Goal: Information Seeking & Learning: Check status

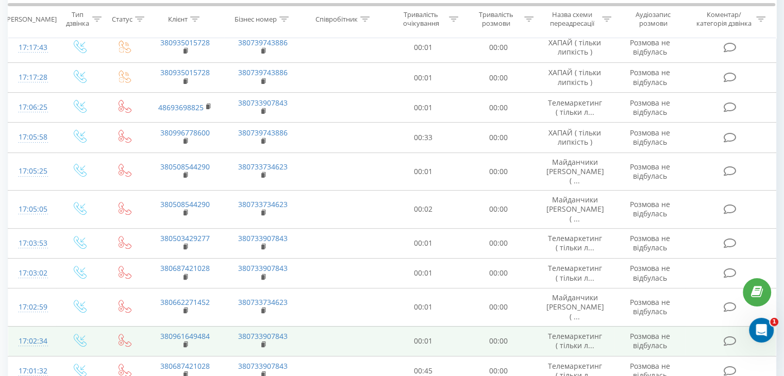
scroll to position [564, 0]
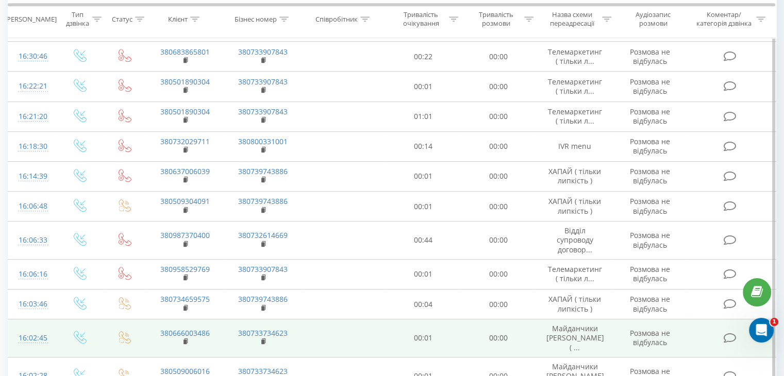
scroll to position [571, 0]
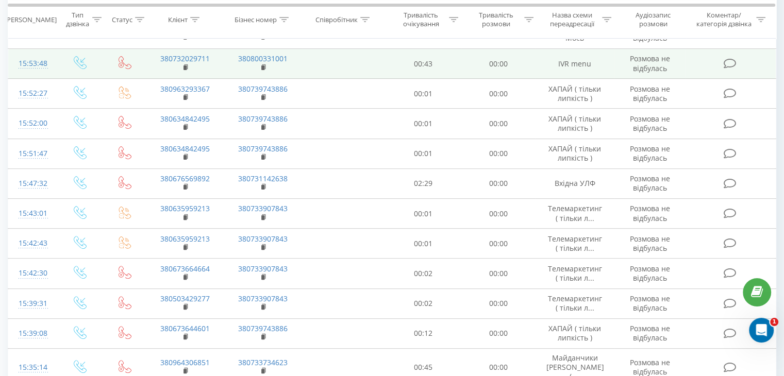
scroll to position [326, 0]
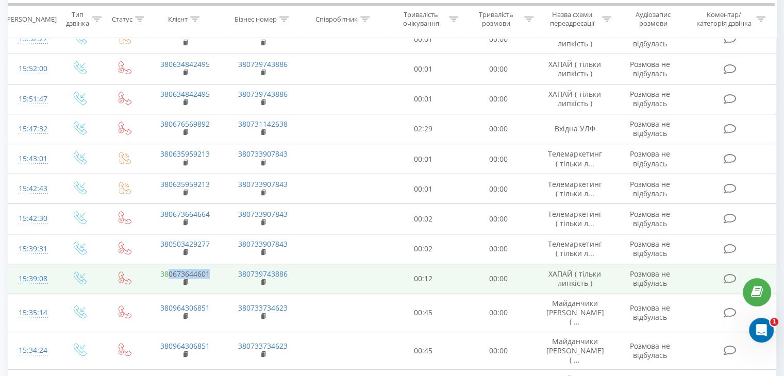
drag, startPoint x: 210, startPoint y: 271, endPoint x: 171, endPoint y: 271, distance: 39.2
click at [171, 272] on td "380673644601" at bounding box center [185, 279] width 78 height 30
copy link "673644601"
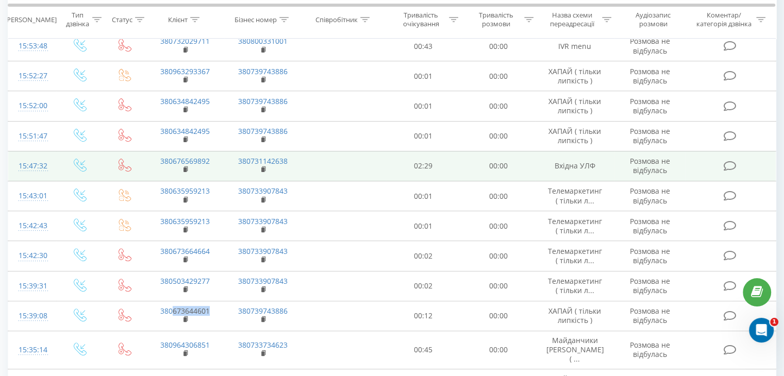
scroll to position [274, 0]
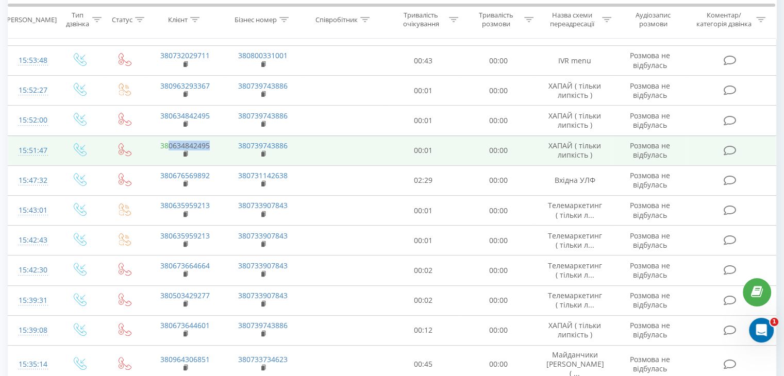
drag, startPoint x: 217, startPoint y: 145, endPoint x: 169, endPoint y: 141, distance: 48.1
click at [169, 141] on td "380634842495" at bounding box center [185, 151] width 78 height 30
copy link "0634842495"
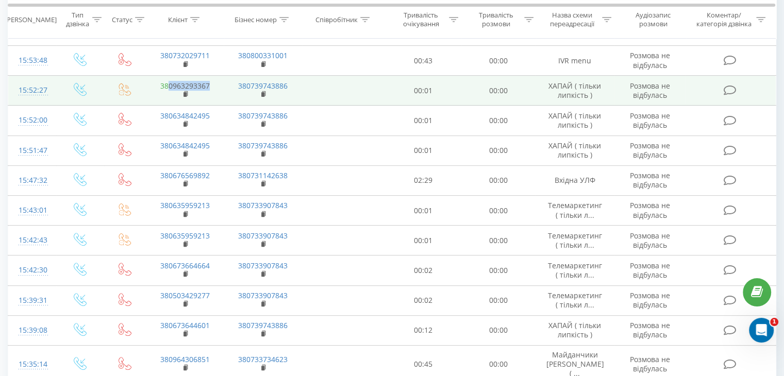
drag, startPoint x: 214, startPoint y: 81, endPoint x: 169, endPoint y: 84, distance: 45.4
click at [169, 84] on td "380963293367" at bounding box center [185, 91] width 78 height 30
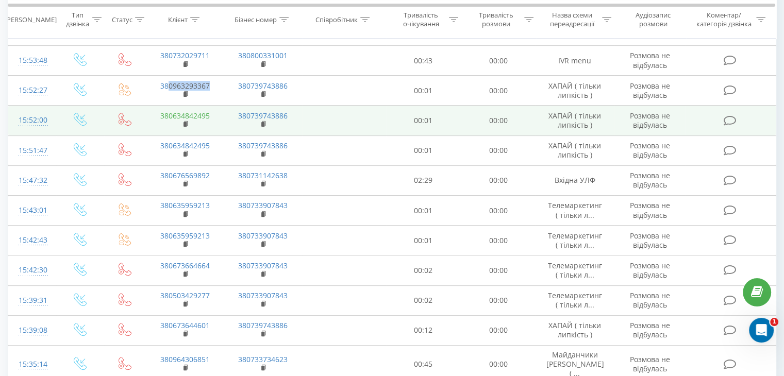
copy link "0963293367"
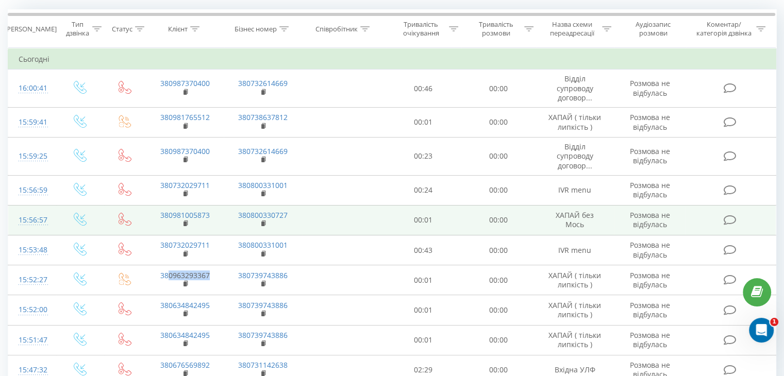
scroll to position [68, 0]
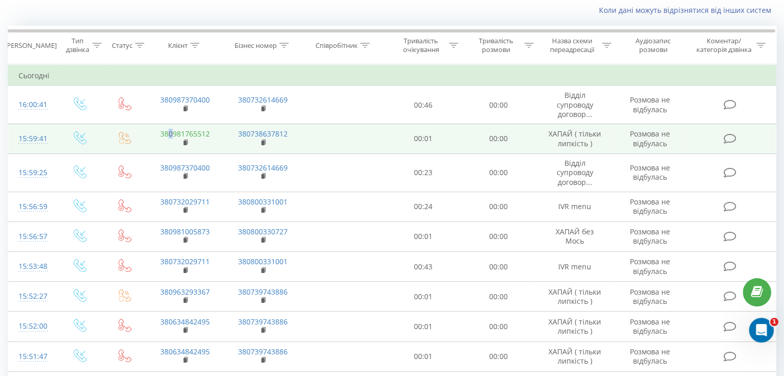
drag, startPoint x: 211, startPoint y: 131, endPoint x: 169, endPoint y: 135, distance: 42.5
click at [169, 135] on td "380981765512" at bounding box center [185, 139] width 78 height 30
drag, startPoint x: 213, startPoint y: 130, endPoint x: 170, endPoint y: 135, distance: 43.5
click at [169, 135] on td "380981765512" at bounding box center [185, 139] width 78 height 30
copy link "0981765512"
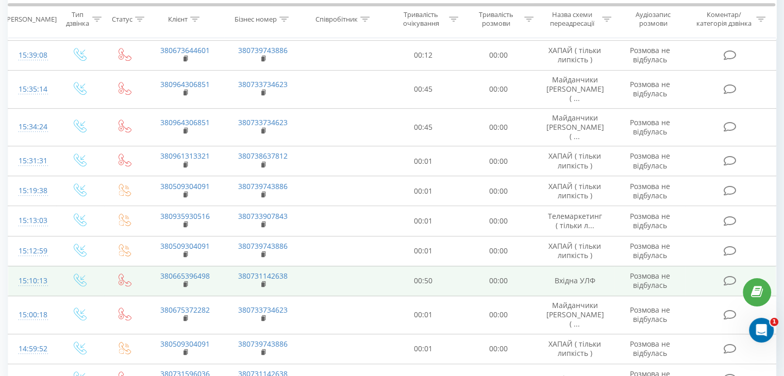
scroll to position [580, 0]
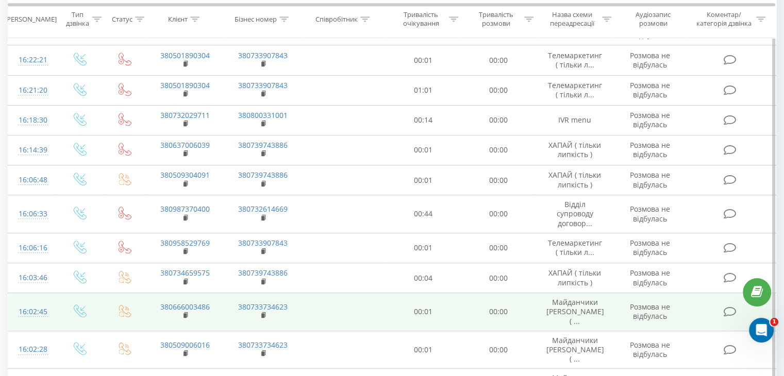
scroll to position [571, 0]
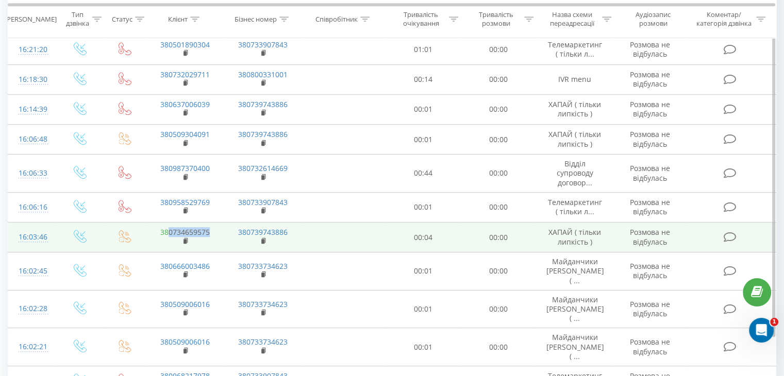
drag, startPoint x: 211, startPoint y: 192, endPoint x: 167, endPoint y: 196, distance: 44.5
click at [167, 223] on td "380734659575" at bounding box center [185, 238] width 78 height 30
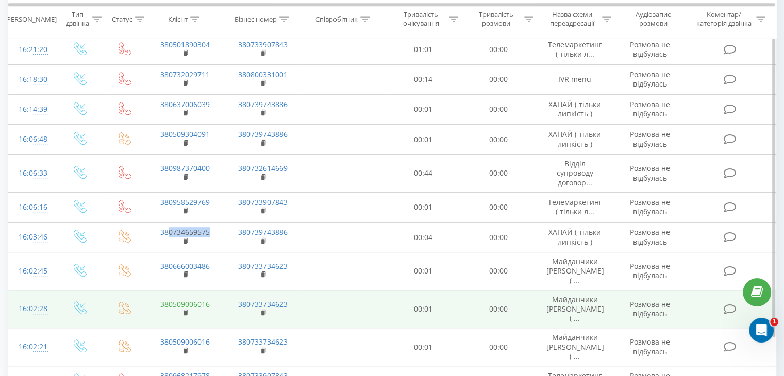
copy link "0734659575"
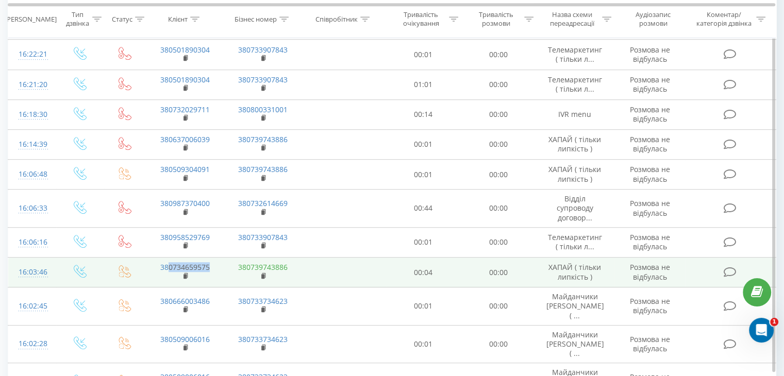
scroll to position [520, 0]
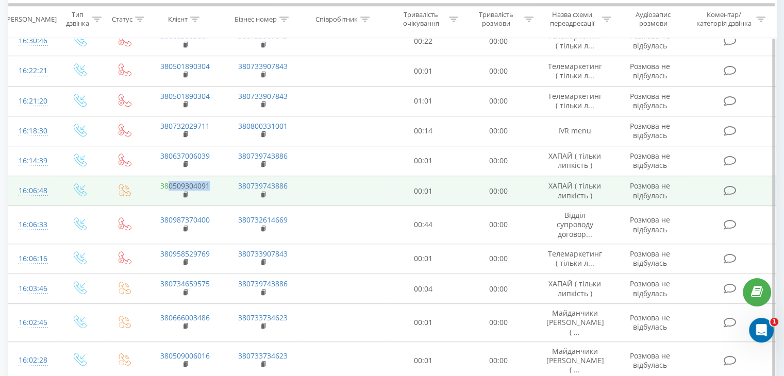
drag, startPoint x: 218, startPoint y: 149, endPoint x: 168, endPoint y: 149, distance: 49.5
click at [168, 176] on td "380509304091" at bounding box center [185, 191] width 78 height 30
copy link "0509304091"
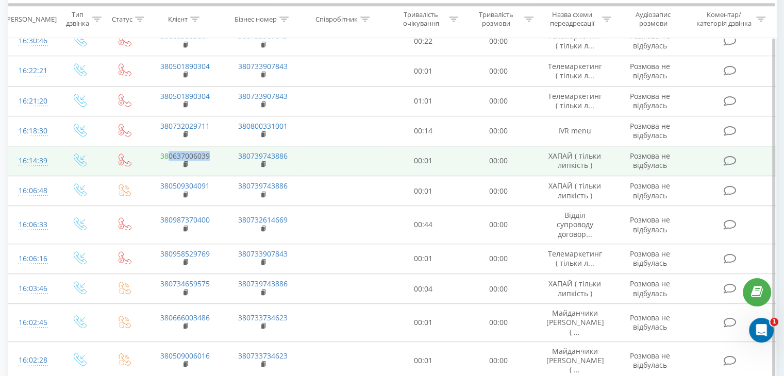
drag, startPoint x: 188, startPoint y: 124, endPoint x: 167, endPoint y: 122, distance: 20.7
click at [167, 146] on td "380637006039" at bounding box center [185, 161] width 78 height 30
copy link "0637006039"
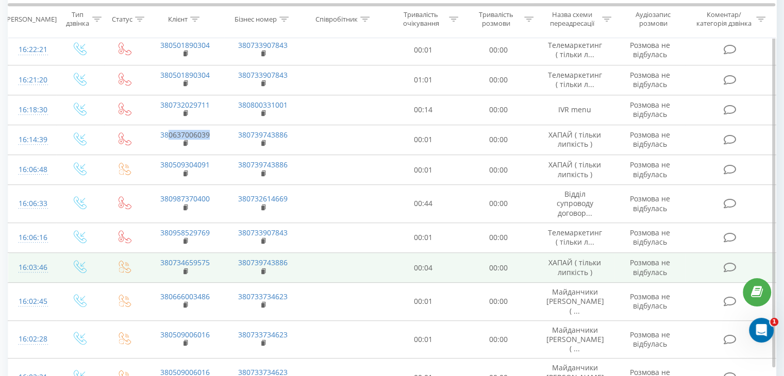
scroll to position [571, 0]
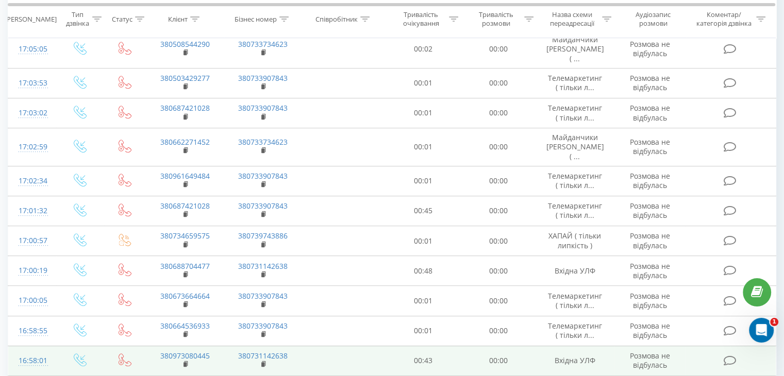
scroll to position [564, 0]
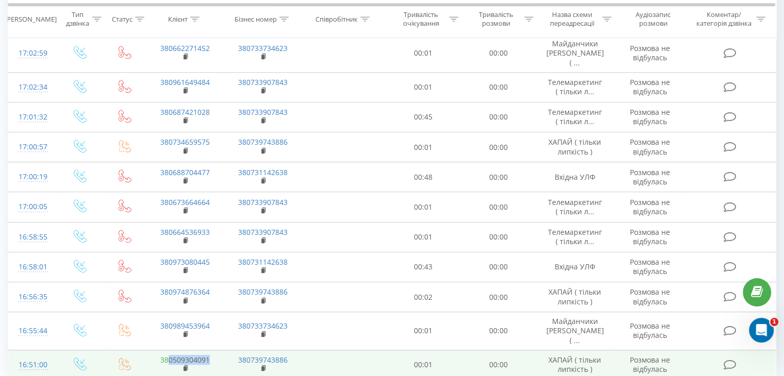
drag, startPoint x: 217, startPoint y: 322, endPoint x: 167, endPoint y: 319, distance: 49.6
click at [167, 350] on td "380509304091" at bounding box center [185, 365] width 78 height 30
copy link "0509304091"
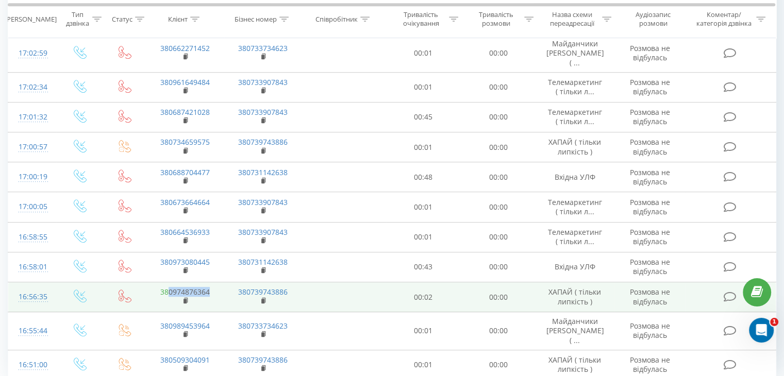
drag, startPoint x: 185, startPoint y: 256, endPoint x: 167, endPoint y: 255, distance: 17.6
click at [167, 283] on td "380974876364" at bounding box center [185, 298] width 78 height 30
copy link "0974876364"
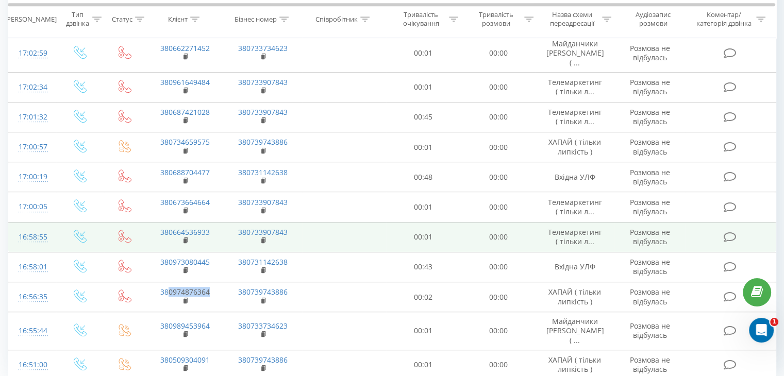
scroll to position [512, 0]
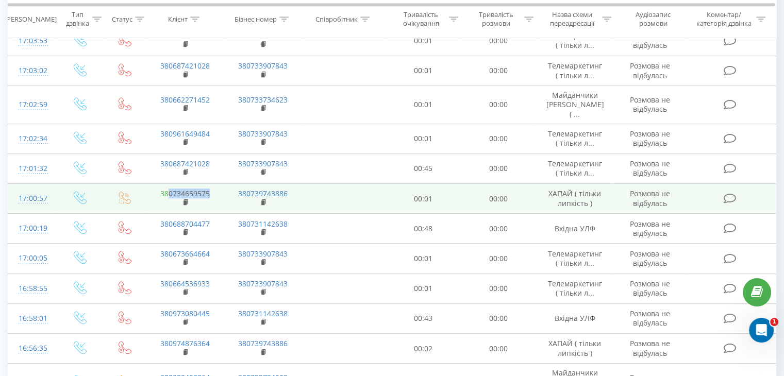
drag, startPoint x: 195, startPoint y: 158, endPoint x: 169, endPoint y: 159, distance: 26.8
click at [169, 184] on td "380734659575" at bounding box center [185, 199] width 78 height 30
copy link "0734659575"
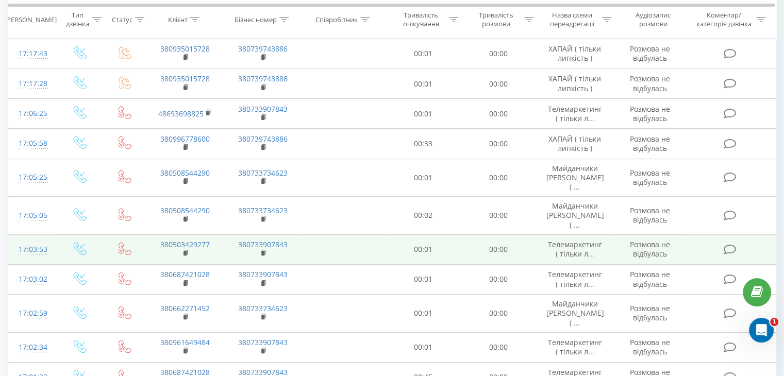
scroll to position [254, 0]
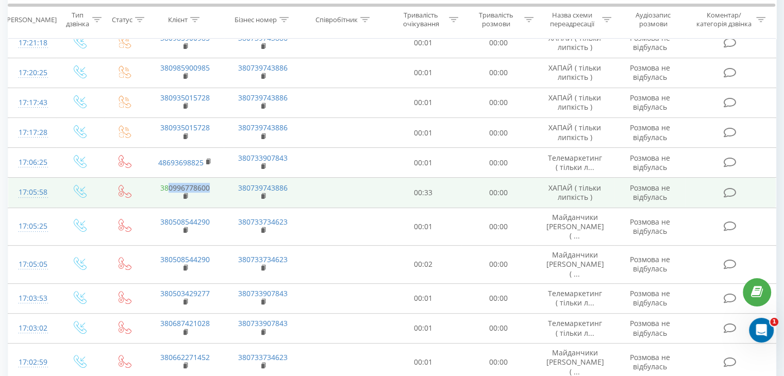
drag, startPoint x: 210, startPoint y: 179, endPoint x: 169, endPoint y: 175, distance: 42.0
click at [169, 178] on td "380996778600" at bounding box center [185, 193] width 78 height 30
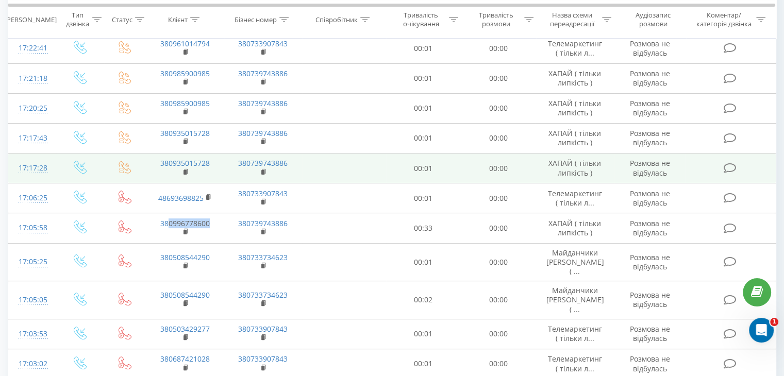
scroll to position [203, 0]
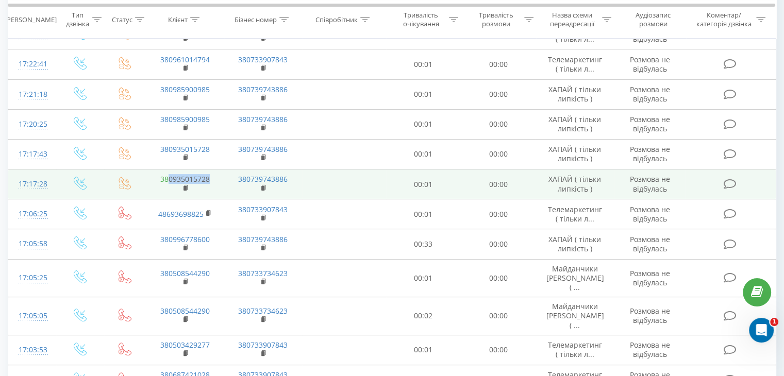
drag, startPoint x: 214, startPoint y: 169, endPoint x: 167, endPoint y: 171, distance: 46.4
click at [167, 171] on td "380935015728" at bounding box center [185, 185] width 78 height 30
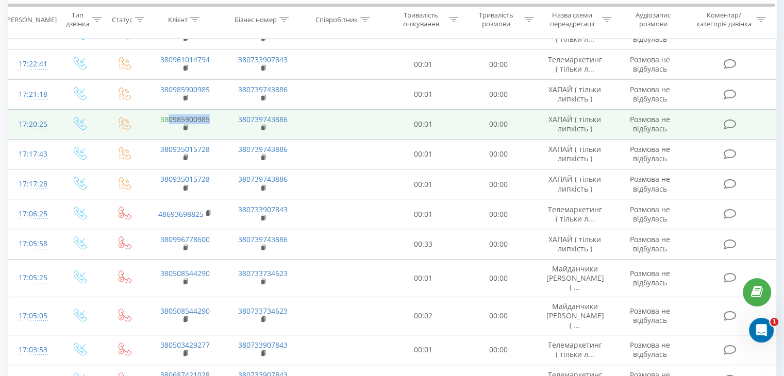
drag, startPoint x: 217, startPoint y: 106, endPoint x: 168, endPoint y: 108, distance: 49.6
click at [168, 109] on td "380985900985" at bounding box center [185, 124] width 78 height 30
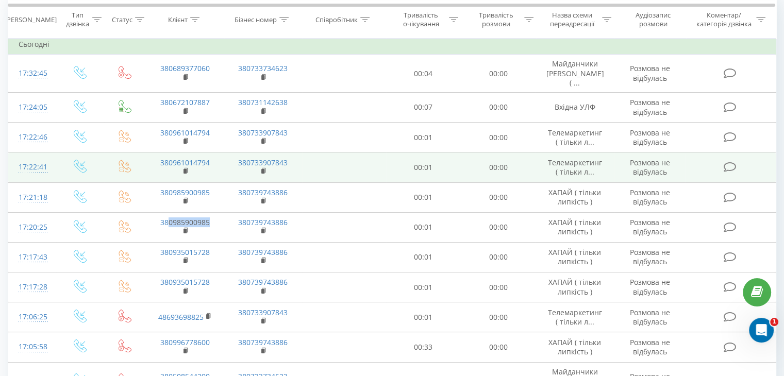
scroll to position [48, 0]
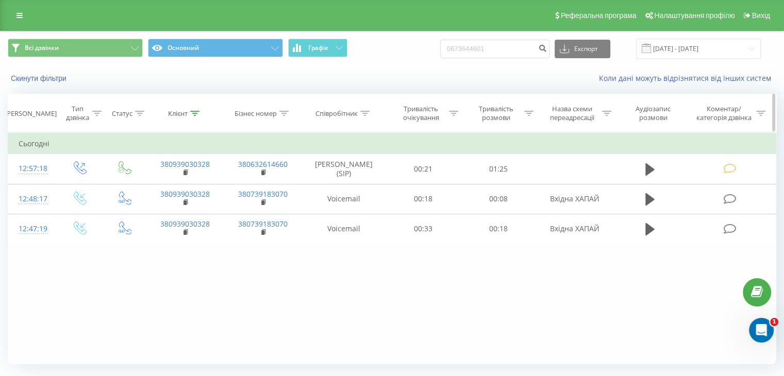
type input "0673644601"
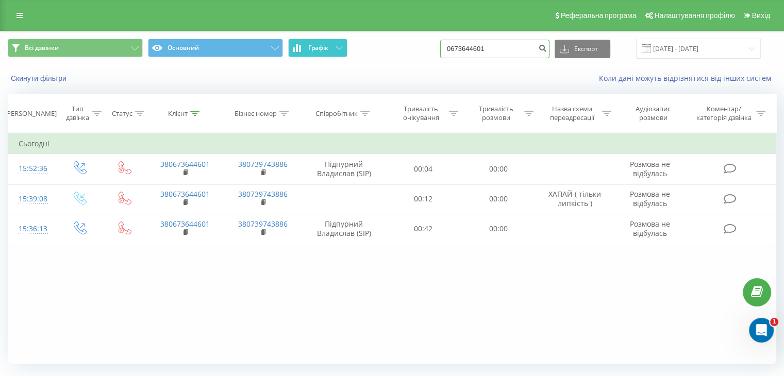
drag, startPoint x: 500, startPoint y: 39, endPoint x: 347, endPoint y: 45, distance: 153.3
click at [347, 44] on div "Всі дзвінки Основний Графік 0673644601 Експорт .csv .xls .xlsx 20.05.2025 - 20.…" at bounding box center [392, 49] width 769 height 20
paste input "34842495"
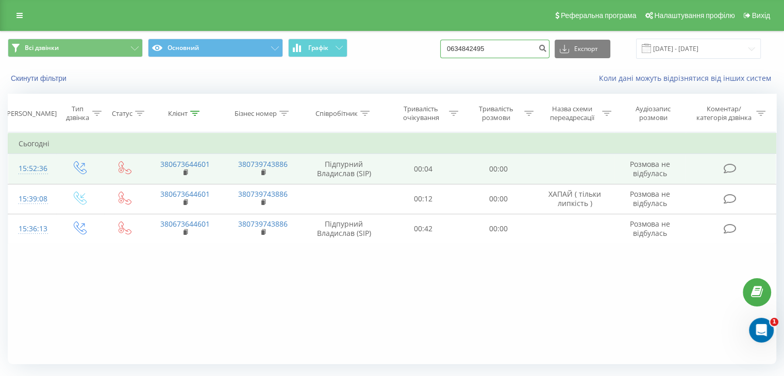
type input "0634842495"
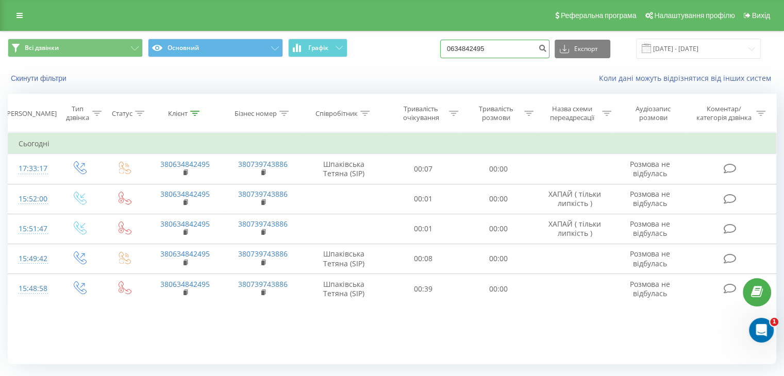
drag, startPoint x: 417, startPoint y: 43, endPoint x: 273, endPoint y: 28, distance: 145.2
click at [275, 28] on div "Реферальна програма Налаштування профілю Вихід Всі дзвінки Основний Графік 0634…" at bounding box center [392, 201] width 784 height 403
paste input "963293367"
type input "0963293367"
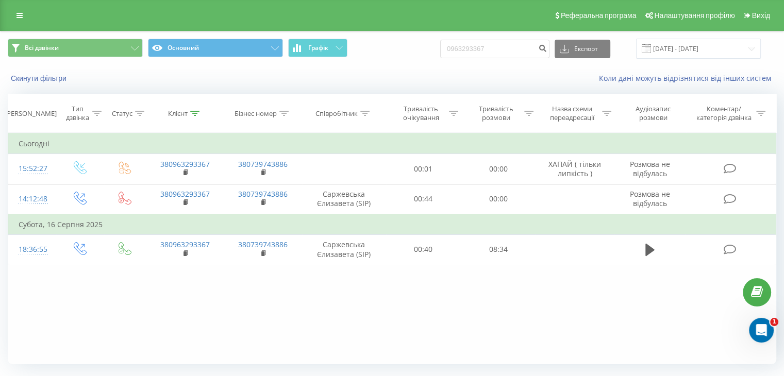
click at [103, 341] on div "Фільтрувати за умовою Дорівнює Введіть значення Скасувати OK Фільтрувати за умо…" at bounding box center [392, 249] width 769 height 232
drag, startPoint x: 512, startPoint y: 48, endPoint x: 251, endPoint y: 52, distance: 261.0
click at [251, 52] on div "Всі дзвінки Основний Графік 0963293367 Експорт .csv .xls .xlsx [DATE] - [DATE]" at bounding box center [392, 49] width 769 height 20
paste input "634842495"
type input "0634842495"
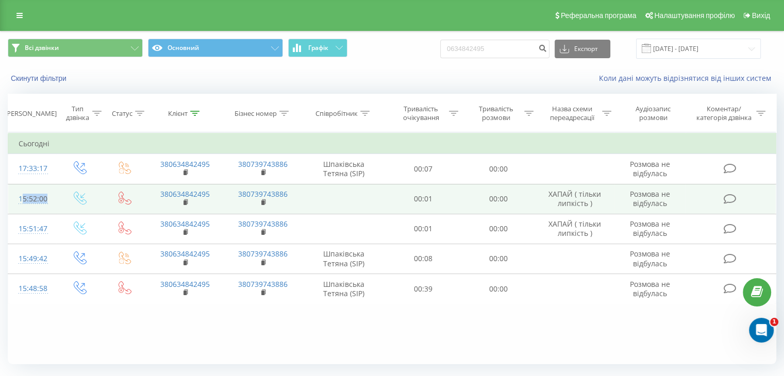
drag, startPoint x: 62, startPoint y: 199, endPoint x: 14, endPoint y: 196, distance: 48.0
click at [14, 196] on tr "15:52:00 380634842495 380739743886 00:01 00:00 ХАПАЙ ( тільки липкість ) Розмов…" at bounding box center [392, 199] width 768 height 30
copy tr "15:52:00"
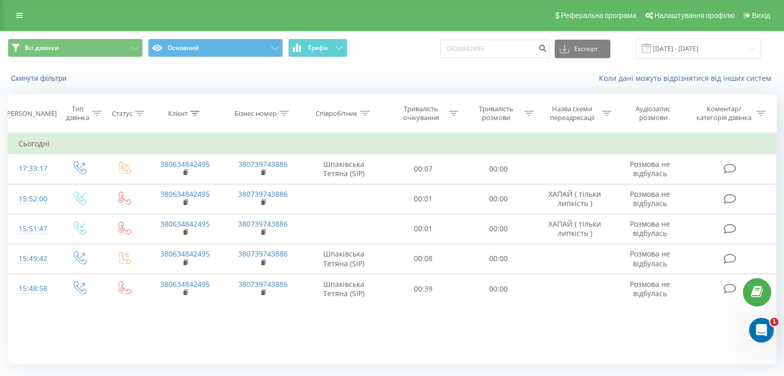
drag, startPoint x: 126, startPoint y: 357, endPoint x: 152, endPoint y: 359, distance: 26.4
click at [126, 355] on div "Фільтрувати за умовою Дорівнює Введіть значення Скасувати OK Фільтрувати за умо…" at bounding box center [392, 249] width 769 height 232
drag, startPoint x: 488, startPoint y: 49, endPoint x: 334, endPoint y: 46, distance: 154.2
click at [337, 46] on div "Всі дзвінки Основний Графік 0634842495 Експорт .csv .xls .xlsx 20.05.2025 - 20.…" at bounding box center [392, 49] width 769 height 20
paste input "981765512"
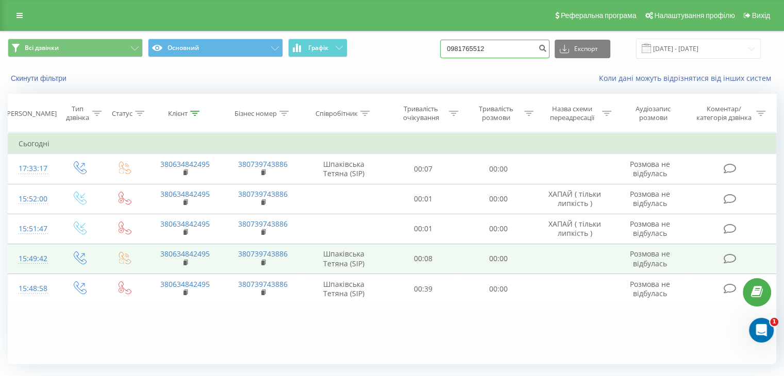
type input "0981765512"
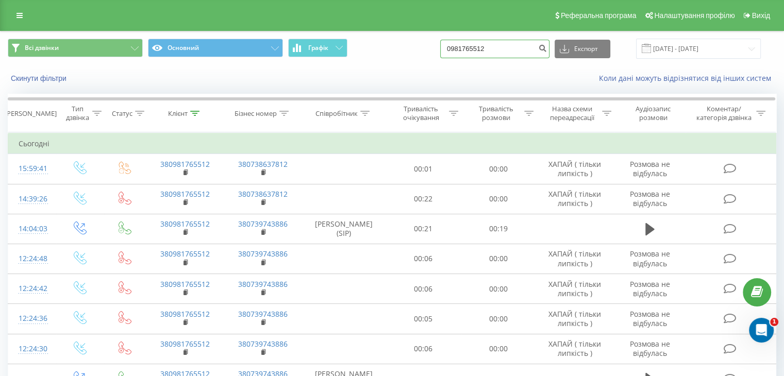
drag, startPoint x: 501, startPoint y: 48, endPoint x: 235, endPoint y: 62, distance: 266.5
click at [235, 62] on div "Всі дзвінки Основний Графік 0981765512 Експорт .csv .xls .xlsx 20.05.2025 - 20.…" at bounding box center [392, 48] width 783 height 35
paste input "734659575"
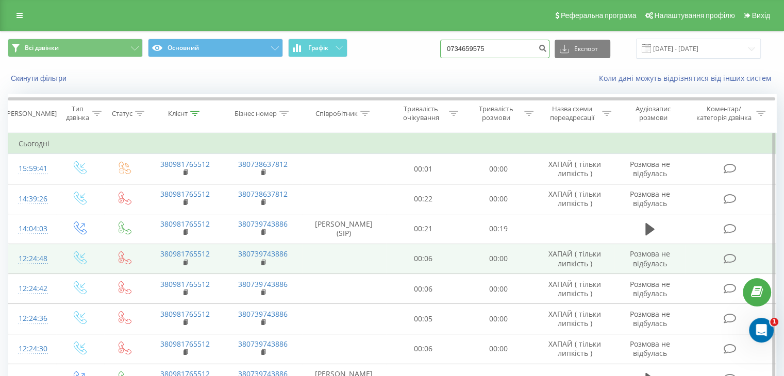
type input "0734659575"
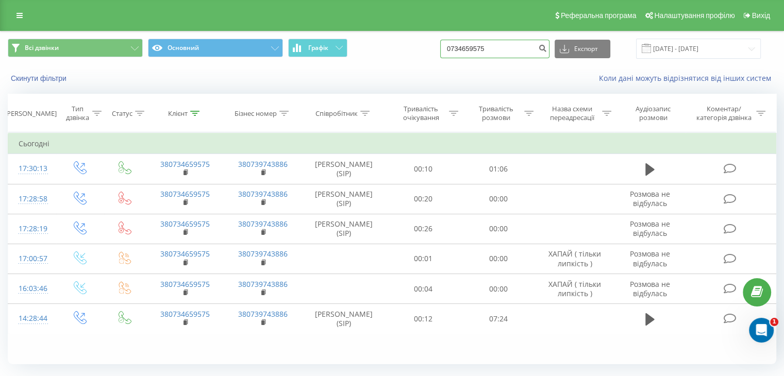
drag, startPoint x: 239, startPoint y: 82, endPoint x: 205, endPoint y: 79, distance: 33.6
click at [205, 79] on div "Всі дзвінки Основний Графік 0734659575 Експорт .csv .xls .xlsx 20.05.2025 - 20.…" at bounding box center [392, 60] width 783 height 59
paste input "509304091"
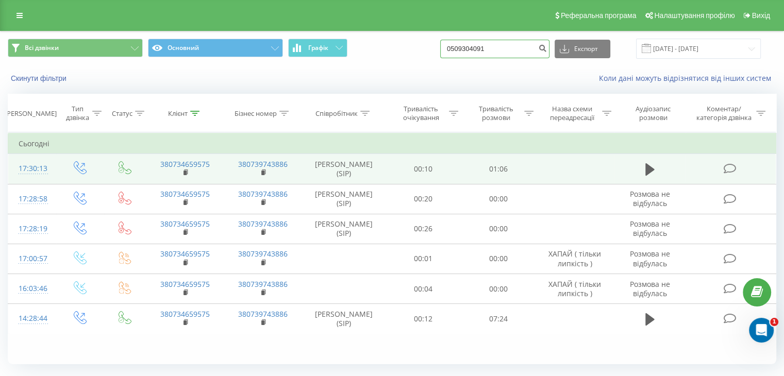
type input "0509304091"
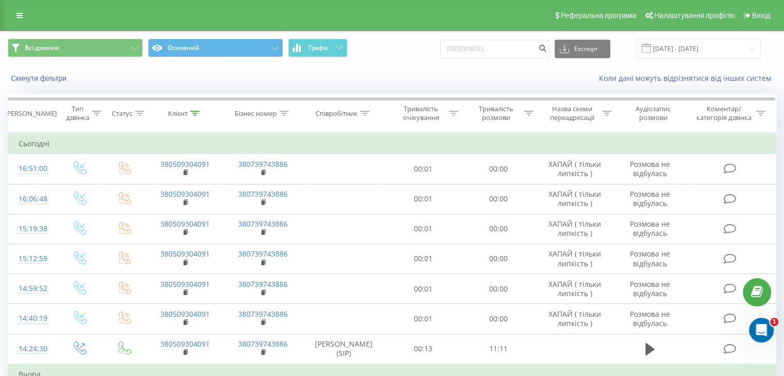
click at [400, 34] on div "Всі дзвінки Основний Графік 0509304091 Експорт .csv .xls .xlsx [DATE] - [DATE]" at bounding box center [392, 48] width 783 height 35
drag, startPoint x: 514, startPoint y: 53, endPoint x: 141, endPoint y: 60, distance: 373.5
click at [141, 60] on div "Всі дзвінки Основний Графік 0509304091 Експорт .csv .xls .xlsx 20.05.2025 - 20.…" at bounding box center [392, 48] width 783 height 35
paste input "637006039"
type input "0637006039"
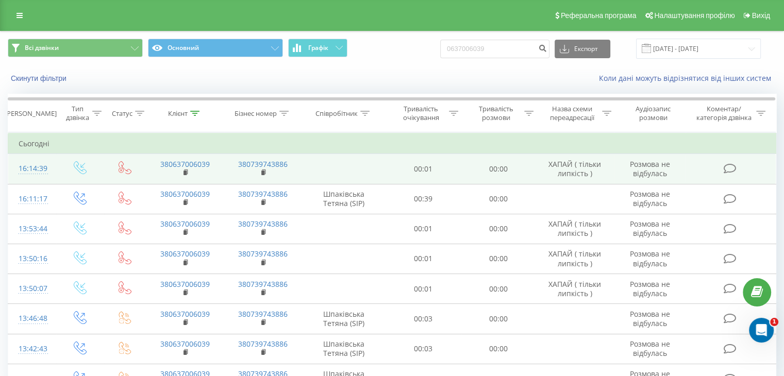
drag, startPoint x: 52, startPoint y: 166, endPoint x: 14, endPoint y: 163, distance: 37.7
click at [14, 163] on td "16:14:39" at bounding box center [32, 169] width 48 height 30
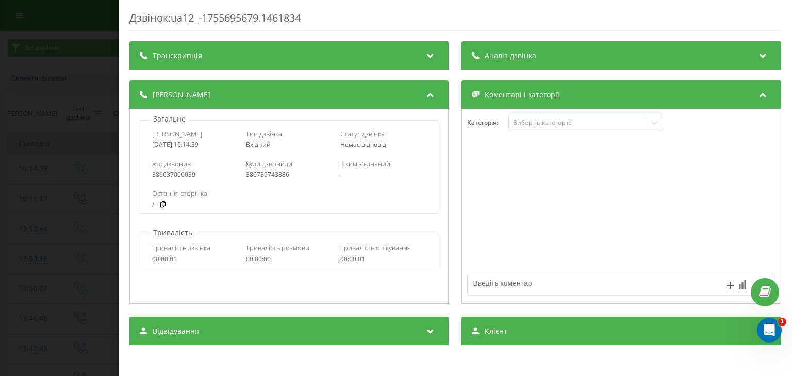
click at [413, 19] on div "Дзвінок : ua12_-1755695679.1461834" at bounding box center [455, 21] width 652 height 20
click at [32, 105] on div "Дзвінок : ua12_-1755695679.1461834 Транскрипція Для AI-аналізу майбутніх дзвінк…" at bounding box center [396, 188] width 792 height 376
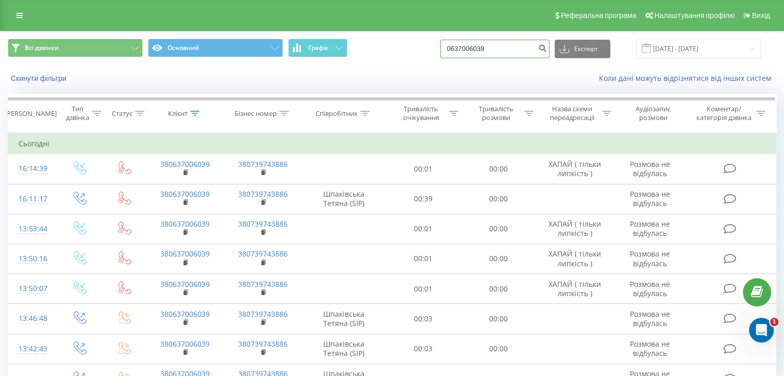
drag, startPoint x: 482, startPoint y: 53, endPoint x: 373, endPoint y: 61, distance: 109.1
click at [373, 61] on div "Всі дзвінки Основний Графік 0637006039 Експорт .csv .xls .xlsx 20.05.2025 - 20.…" at bounding box center [392, 48] width 783 height 35
paste input "509304091"
type input "0509304091"
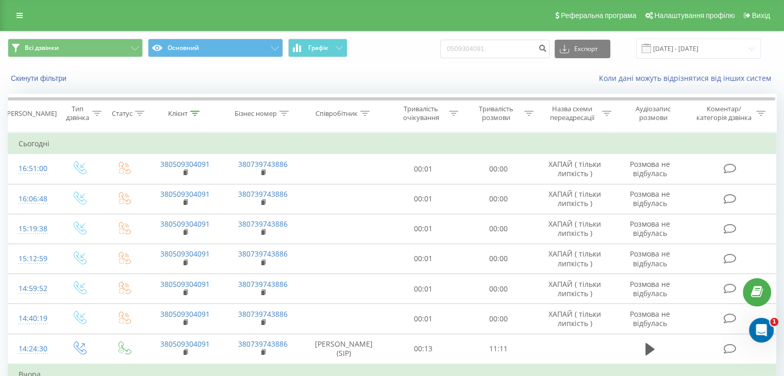
click at [415, 46] on div "Всі дзвінки Основний Графік 0509304091 Експорт .csv .xls .xlsx [DATE] - [DATE]" at bounding box center [392, 49] width 769 height 20
drag, startPoint x: 274, startPoint y: 56, endPoint x: 247, endPoint y: 59, distance: 27.6
click at [250, 59] on div "Всі дзвінки Основний Графік 0509304091 Експорт .csv .xls .xlsx 20.05.2025 - 20.…" at bounding box center [392, 48] width 783 height 35
paste input "974876364"
type input "0974876364"
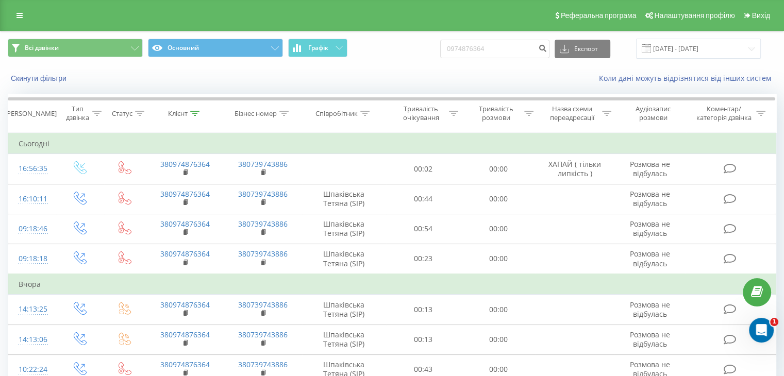
drag, startPoint x: 53, startPoint y: 166, endPoint x: 6, endPoint y: 167, distance: 47.0
click at [6, 167] on div "Всі дзвінки Основний Графік 0974876364 Експорт .csv .xls .xlsx [DATE] - [DATE] …" at bounding box center [392, 293] width 784 height 524
click at [422, 25] on div "Реферальна програма Налаштування профілю Вихід" at bounding box center [392, 15] width 784 height 31
drag, startPoint x: 515, startPoint y: 53, endPoint x: 329, endPoint y: 50, distance: 185.7
click at [330, 50] on div "Всі дзвінки Основний Графік 0974876364 Експорт .csv .xls .xlsx [DATE] - [DATE]" at bounding box center [392, 49] width 769 height 20
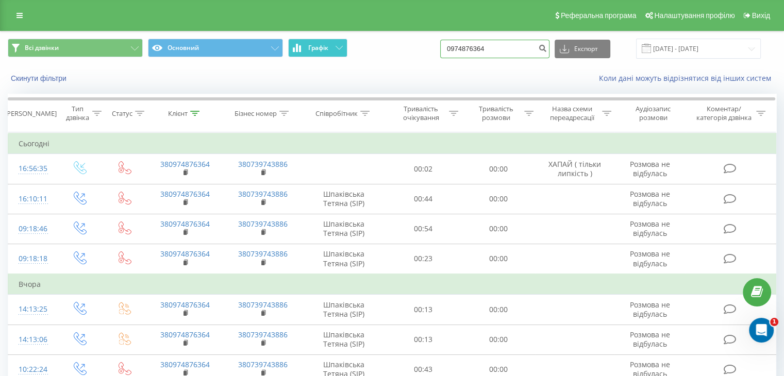
paste input "734659575"
type input "0734659575"
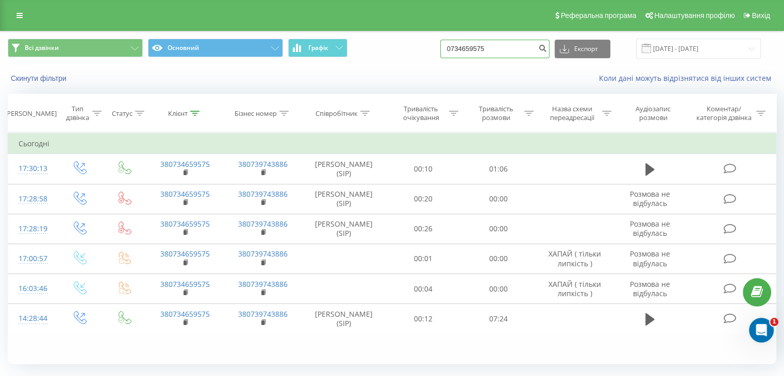
drag, startPoint x: 505, startPoint y: 53, endPoint x: 392, endPoint y: 60, distance: 113.2
click at [392, 60] on div "Всі дзвінки Основний Графік 0734659575 Експорт .csv .xls .xlsx 20.05.2025 - 20.…" at bounding box center [392, 48] width 783 height 35
paste input "996778600"
type input "0996778600"
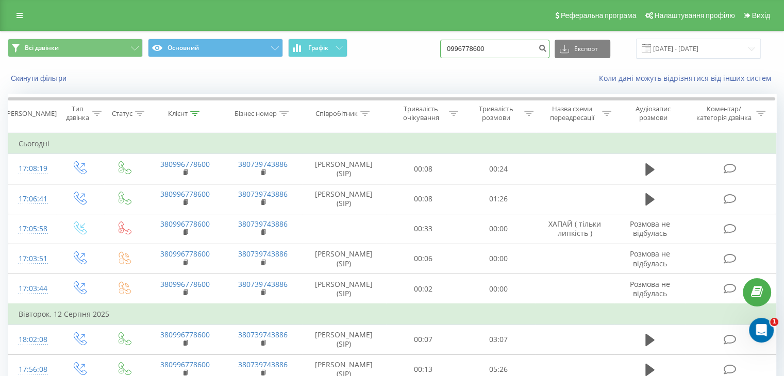
drag, startPoint x: 510, startPoint y: 44, endPoint x: 363, endPoint y: 49, distance: 146.6
click at [363, 49] on div "Всі дзвінки Основний Графік 0996778600 Експорт .csv .xls .xlsx [DATE] - [DATE]" at bounding box center [392, 49] width 769 height 20
paste input "35015728"
type input "0935015728"
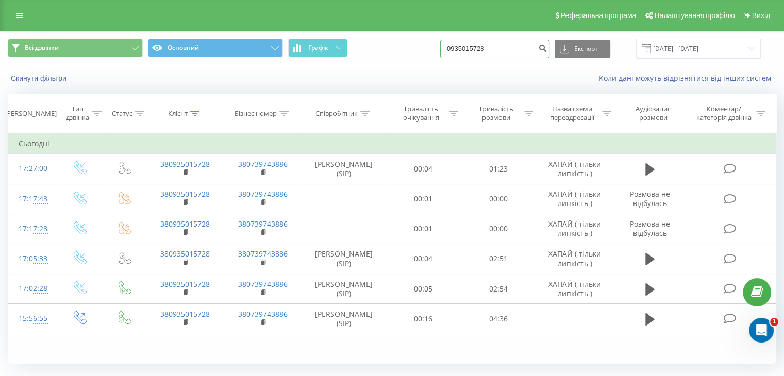
drag, startPoint x: 526, startPoint y: 43, endPoint x: 124, endPoint y: 28, distance: 402.6
click at [124, 28] on div "Реферальна програма Налаштування профілю Вихід Всі дзвінки Основний Графік 0935…" at bounding box center [392, 201] width 784 height 403
paste input "85900985"
type input "0985900985"
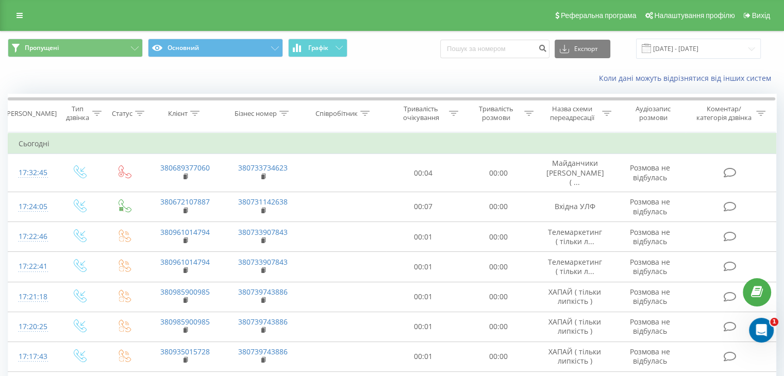
drag, startPoint x: 395, startPoint y: 41, endPoint x: 386, endPoint y: 58, distance: 18.9
click at [395, 41] on div "Пропущені Основний Графік Експорт .csv .xls .xlsx [DATE] - [DATE]" at bounding box center [392, 49] width 769 height 20
